Goal: Check status: Check status

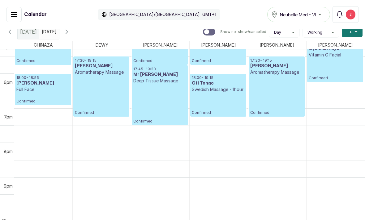
scroll to position [600, 0]
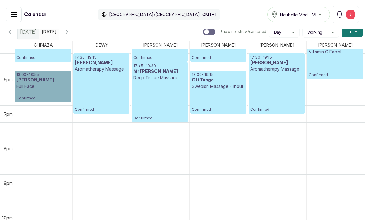
click at [53, 76] on link "18:00 - 18:55 [PERSON_NAME] Full Face Confirmed" at bounding box center [43, 87] width 56 height 32
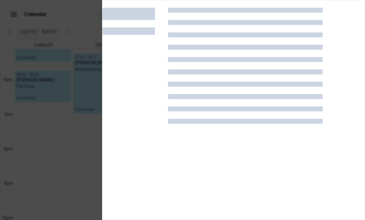
click at [11, 132] on div at bounding box center [182, 110] width 365 height 220
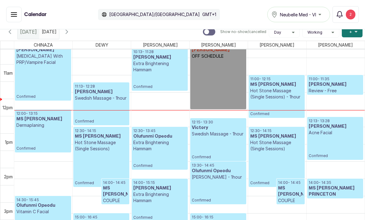
scroll to position [352, 0]
